Goal: Download file/media

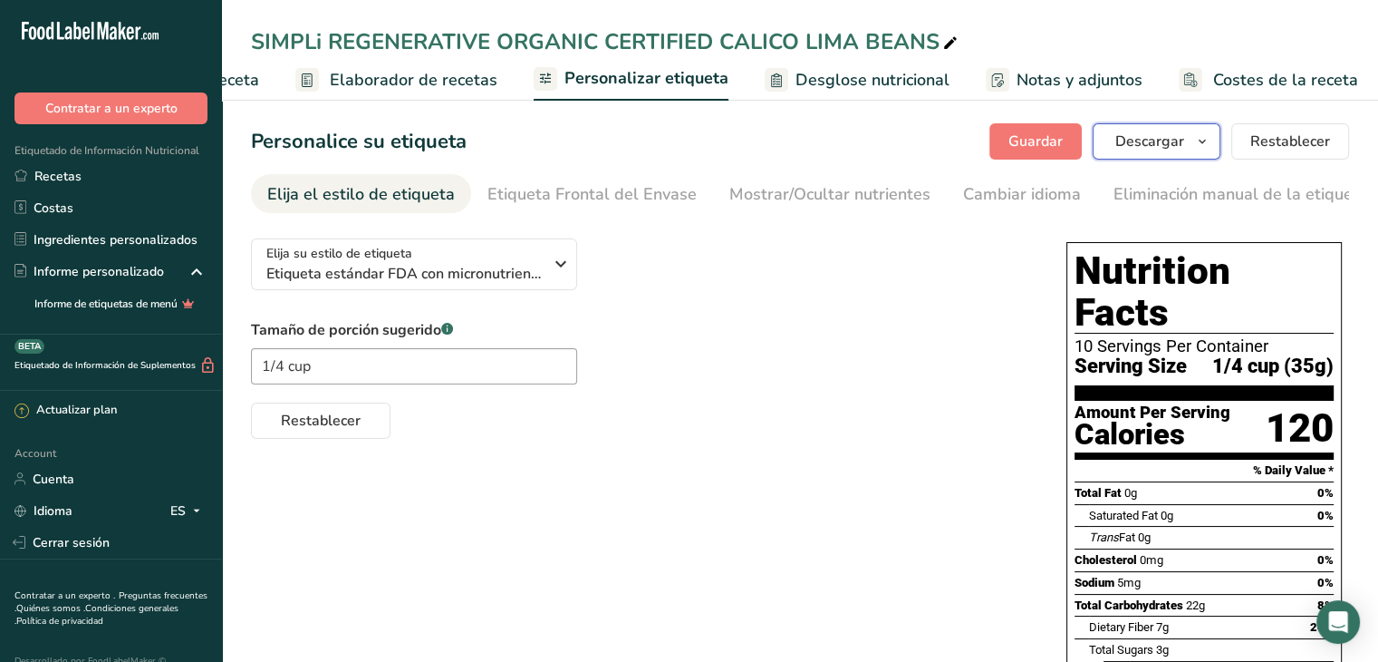
click at [1196, 140] on span "button" at bounding box center [1203, 141] width 22 height 22
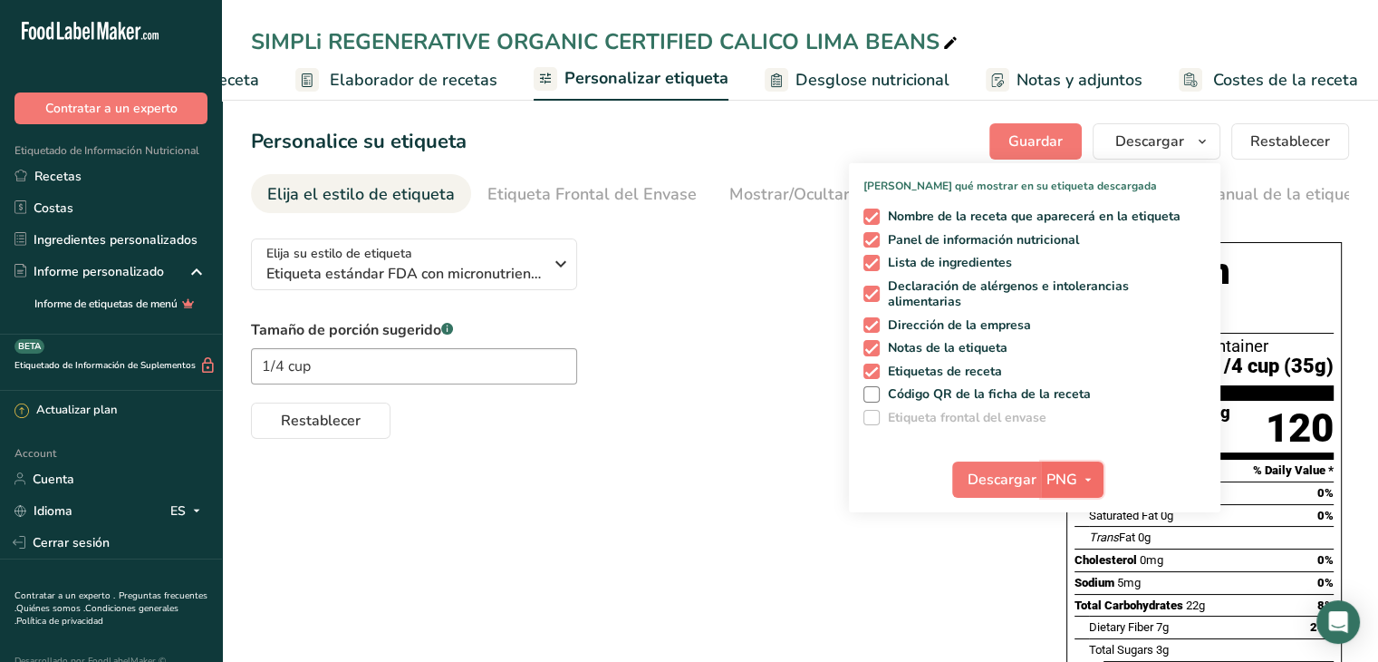
click at [1090, 479] on icon "button" at bounding box center [1088, 480] width 14 height 23
click at [1080, 604] on link "PDF" at bounding box center [1075, 606] width 58 height 30
click at [1019, 484] on span "Descargar" at bounding box center [1003, 480] width 69 height 22
click at [879, 258] on span at bounding box center [872, 263] width 16 height 16
click at [875, 258] on input "Lista de ingredientes" at bounding box center [870, 262] width 12 height 12
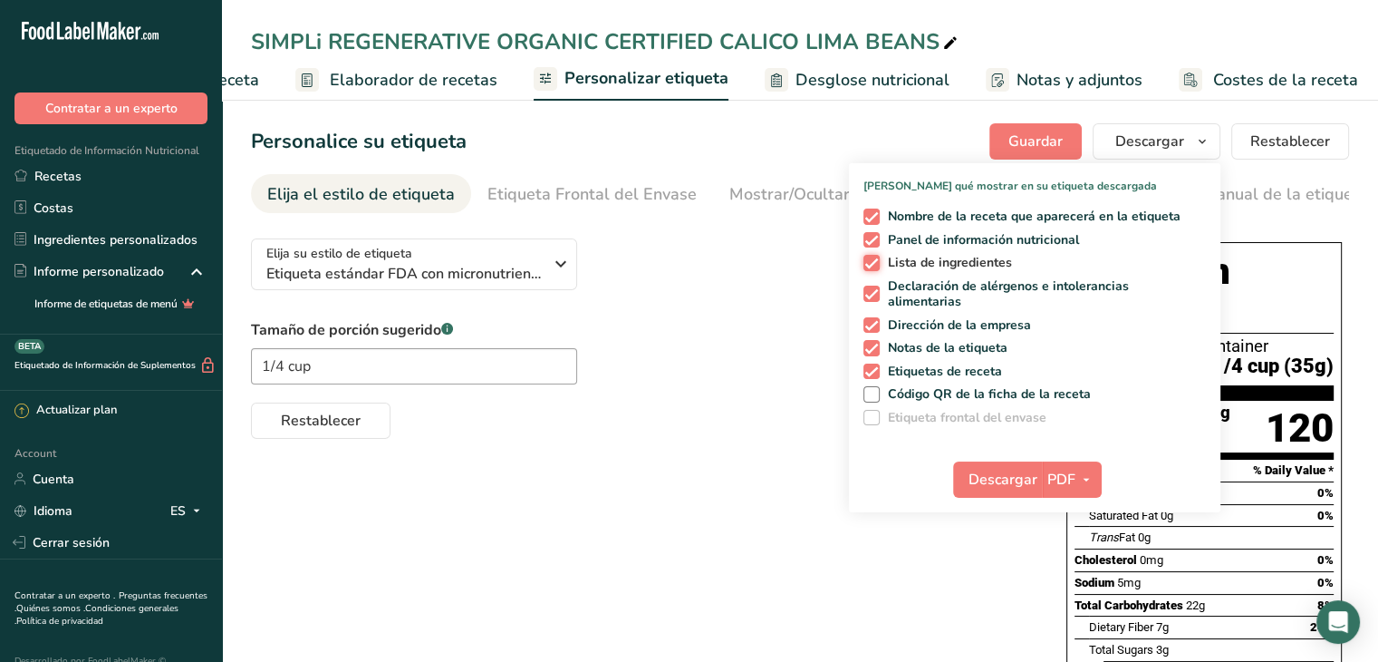
checkbox input "false"
click at [874, 296] on span at bounding box center [872, 293] width 16 height 16
click at [874, 296] on input "Declaración de alérgenos e intolerancias alimentarias" at bounding box center [870, 294] width 12 height 12
checkbox input "false"
click at [870, 327] on span at bounding box center [872, 325] width 16 height 16
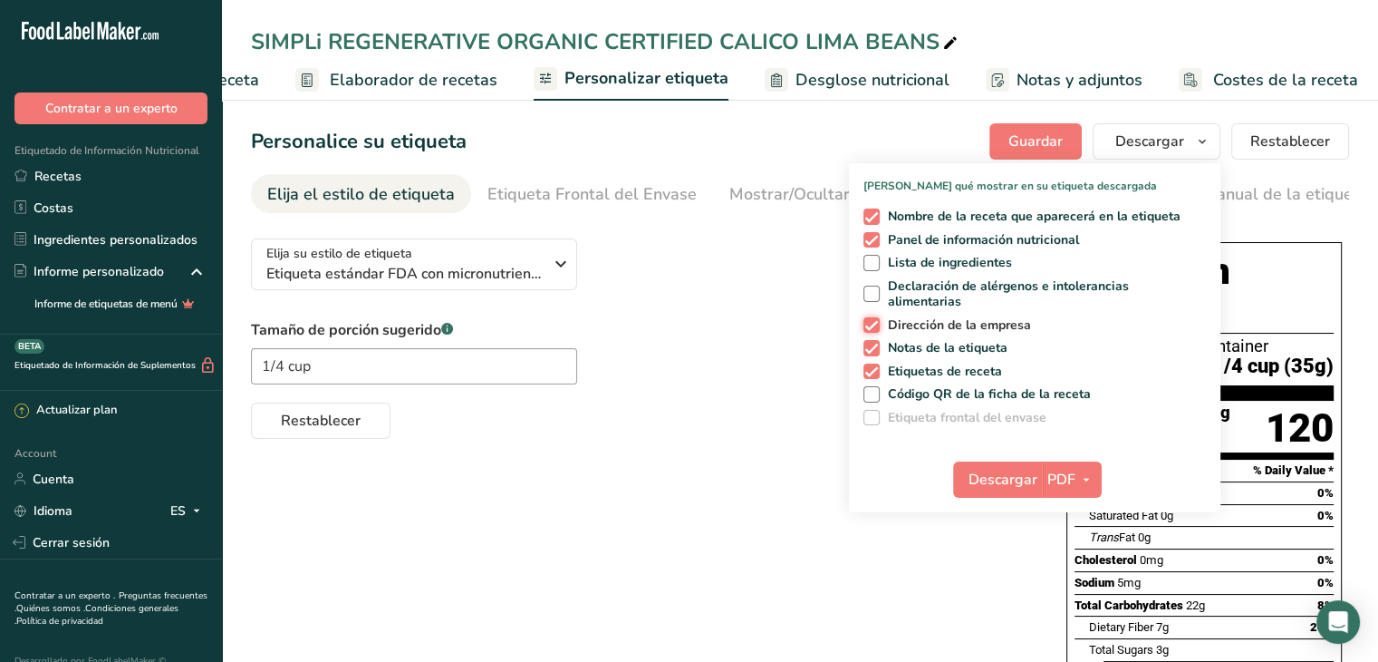
click at [870, 327] on input "Dirección de la empresa" at bounding box center [870, 325] width 12 height 12
checkbox input "false"
click at [870, 343] on span at bounding box center [872, 348] width 16 height 16
click at [870, 343] on input "Notas de la etiqueta" at bounding box center [870, 348] width 12 height 12
checkbox input "false"
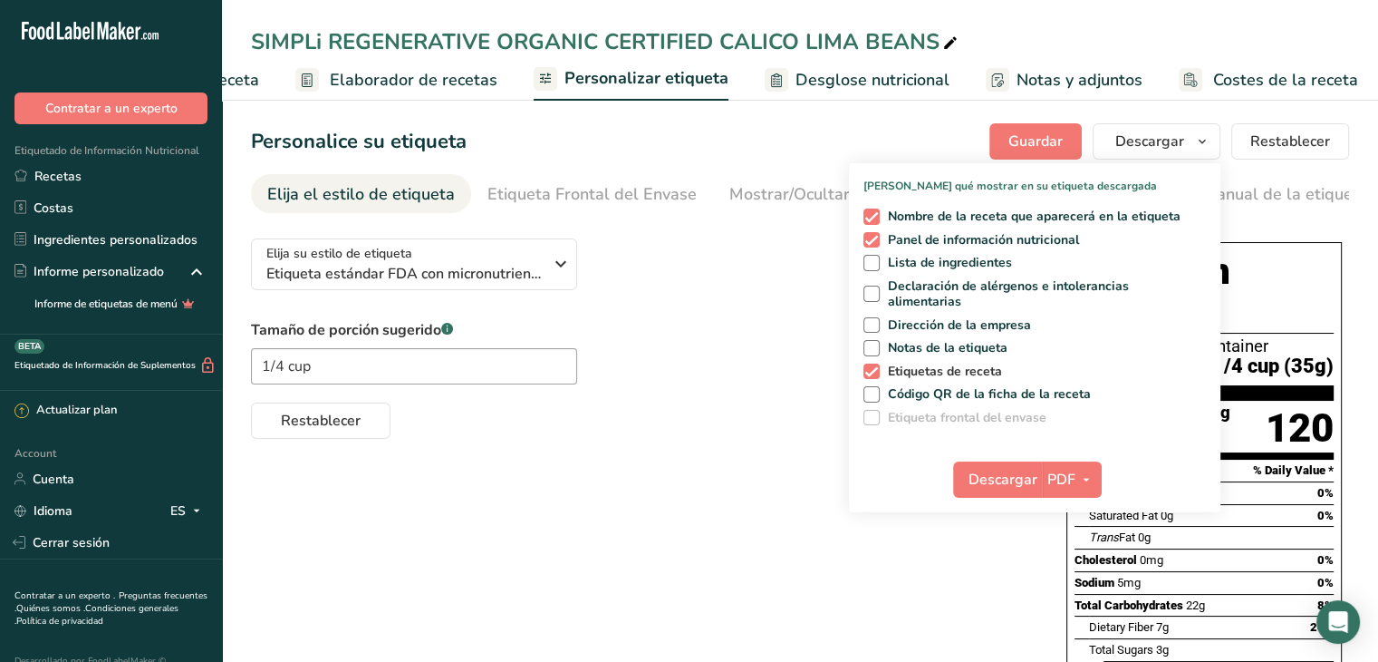
click at [869, 366] on span at bounding box center [872, 371] width 16 height 16
click at [869, 366] on input "Etiquetas de receta" at bounding box center [870, 371] width 12 height 12
checkbox input "false"
click at [1080, 484] on icon "button" at bounding box center [1086, 480] width 14 height 23
click at [879, 211] on span at bounding box center [872, 216] width 16 height 16
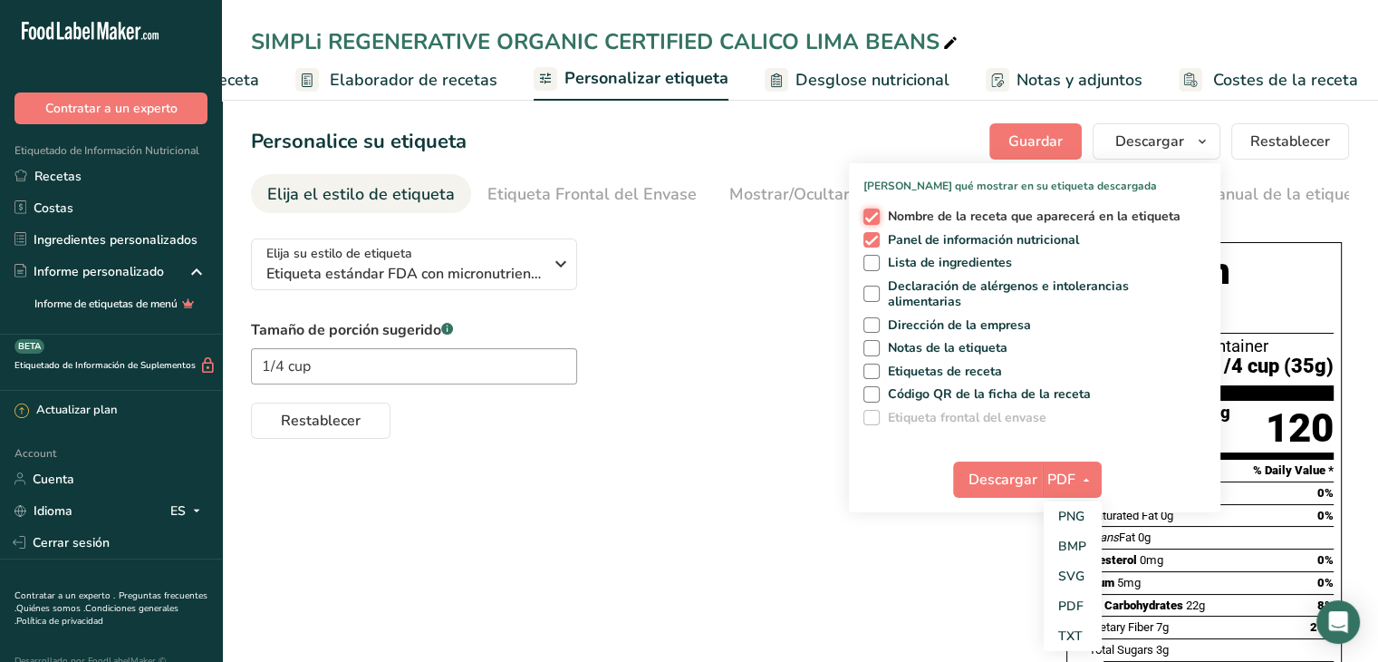
click at [875, 211] on input "Nombre de la receta que aparecerá en la etiqueta" at bounding box center [870, 216] width 12 height 12
checkbox input "false"
click at [1083, 478] on icon "button" at bounding box center [1086, 480] width 14 height 23
click at [1077, 521] on link "PNG" at bounding box center [1073, 516] width 58 height 30
click at [1019, 487] on span "Descargar" at bounding box center [1002, 480] width 69 height 22
